Goal: Browse casually

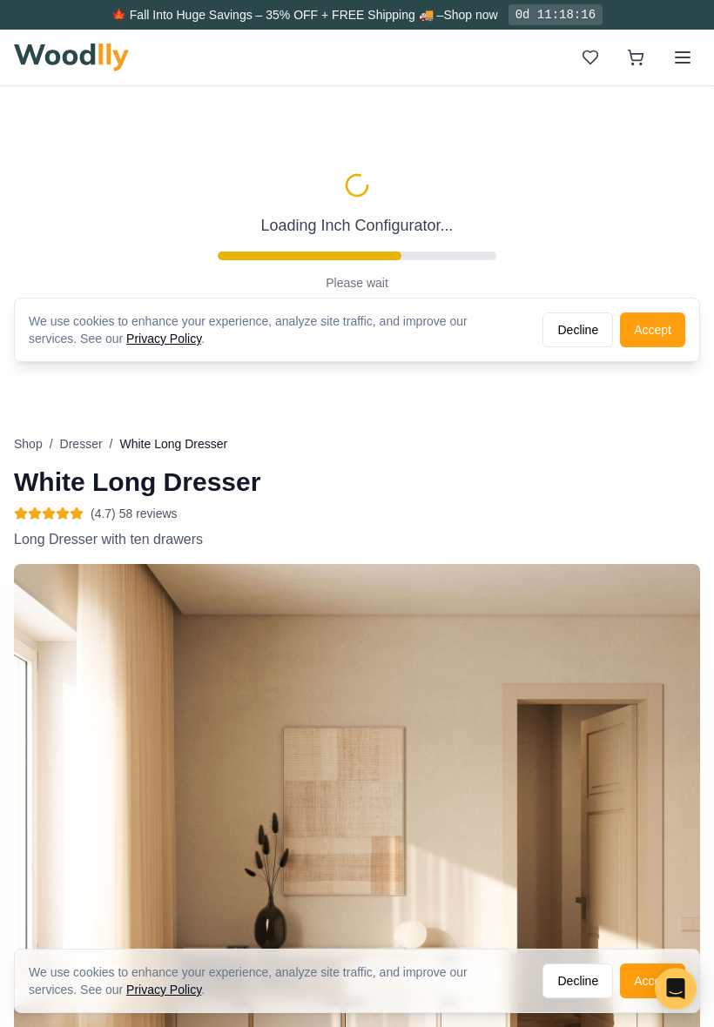
click at [77, 70] on img at bounding box center [71, 58] width 115 height 28
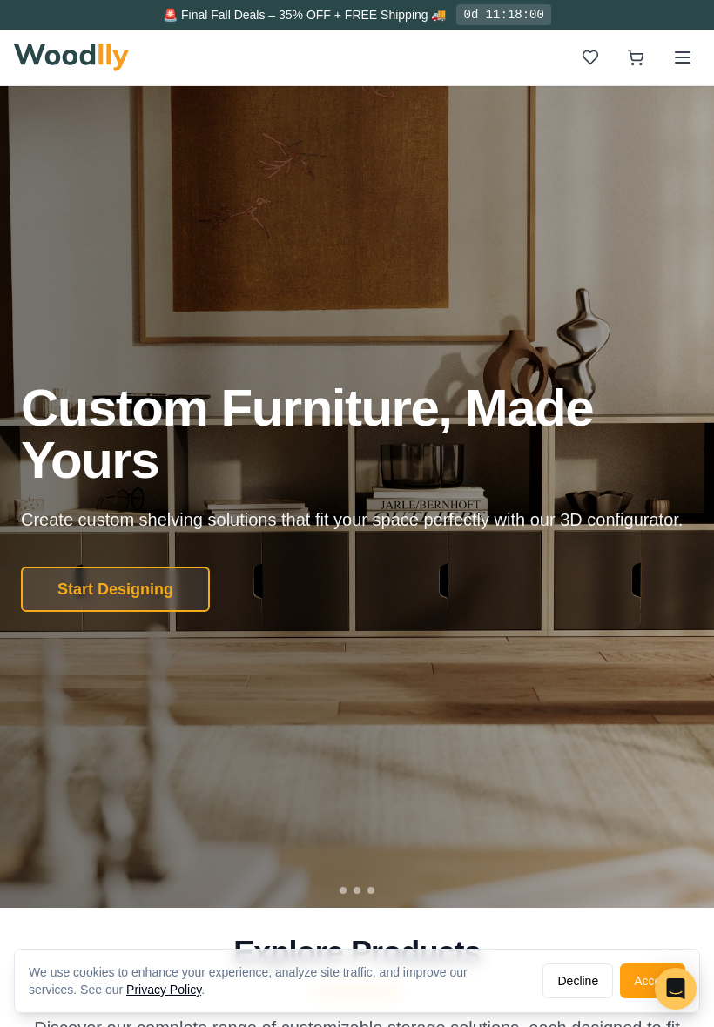
click at [31, 847] on div at bounding box center [357, 497] width 714 height 822
click at [32, 850] on div at bounding box center [357, 497] width 714 height 822
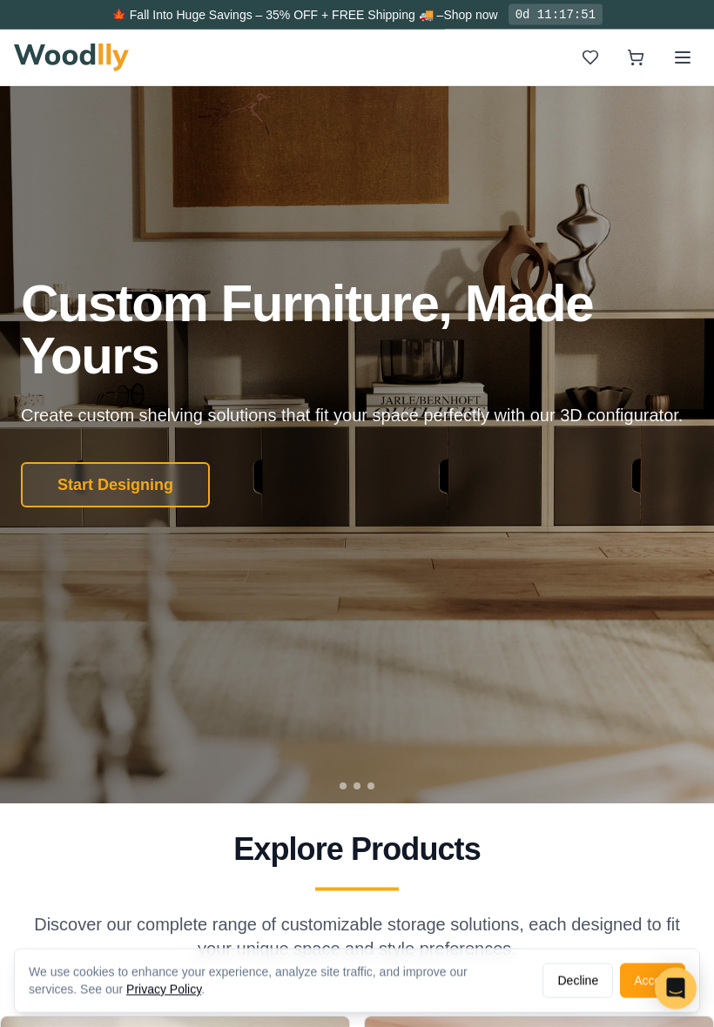
click at [17, 875] on div "Explore Products Discover our complete range of customizable storage solutions,…" at bounding box center [357, 896] width 714 height 129
click at [24, 873] on div "Explore Products Discover our complete range of customizable storage solutions,…" at bounding box center [357, 895] width 672 height 129
click at [15, 878] on div "Explore Products Discover our complete range of customizable storage solutions,…" at bounding box center [357, 895] width 714 height 129
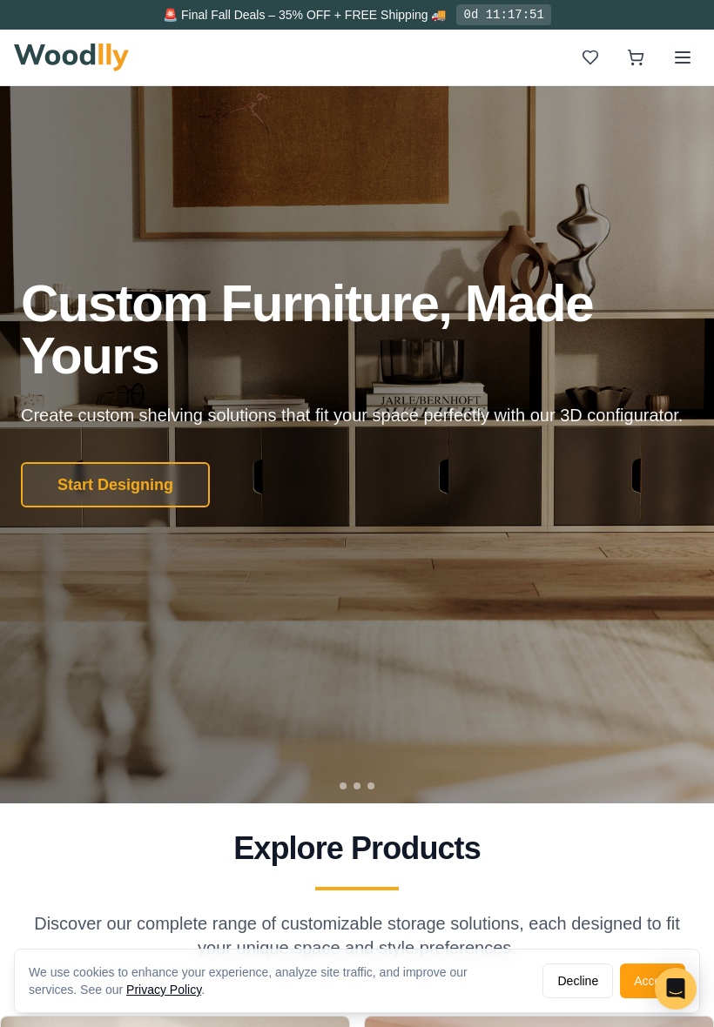
click at [67, 884] on div "Explore Products Discover our complete range of customizable storage solutions,…" at bounding box center [357, 895] width 672 height 129
click at [66, 884] on div "Explore Products Discover our complete range of customizable storage solutions,…" at bounding box center [357, 895] width 672 height 129
click at [19, 881] on div "Explore Products Discover our complete range of customizable storage solutions,…" at bounding box center [357, 895] width 714 height 129
click at [18, 880] on div "Explore Products Discover our complete range of customizable storage solutions,…" at bounding box center [357, 895] width 714 height 129
click at [34, 873] on div "Explore Products Discover our complete range of customizable storage solutions,…" at bounding box center [357, 895] width 672 height 129
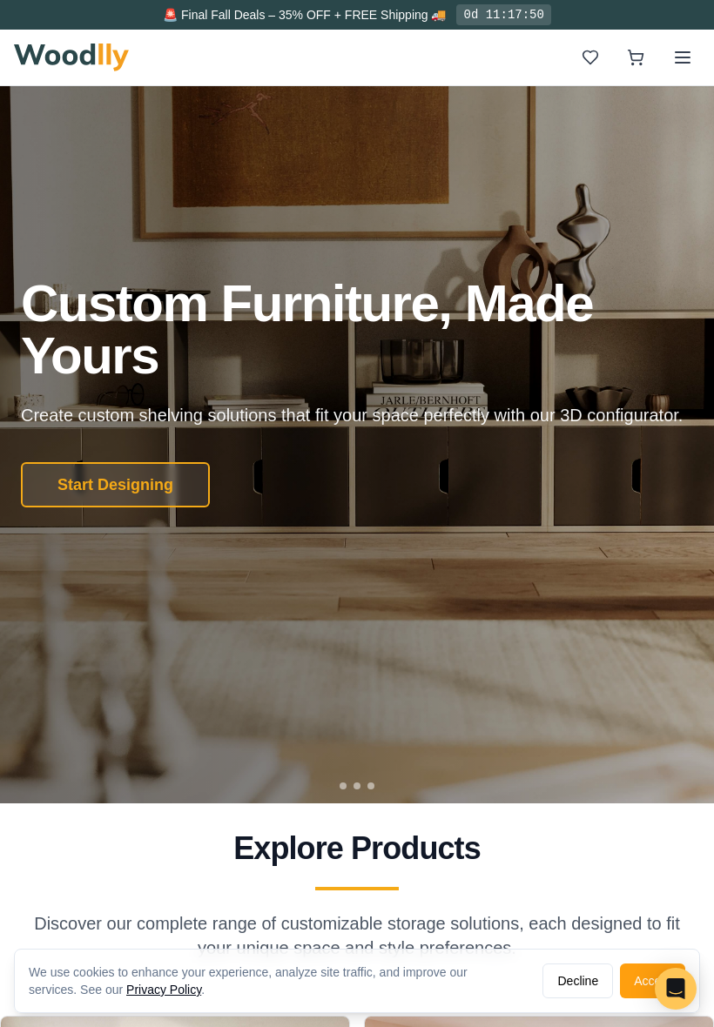
click at [34, 872] on div "Explore Products Discover our complete range of customizable storage solutions,…" at bounding box center [357, 895] width 672 height 129
